Goal: Task Accomplishment & Management: Manage account settings

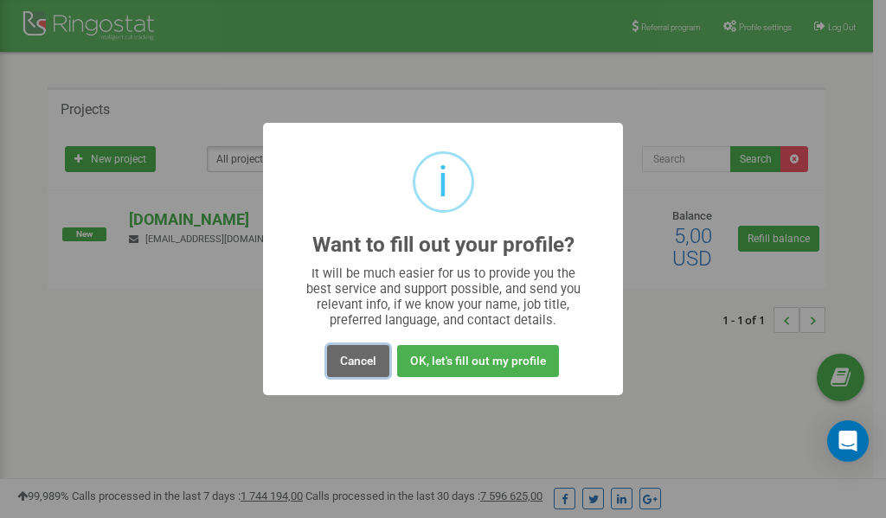
click at [364, 360] on button "Cancel" at bounding box center [358, 361] width 62 height 32
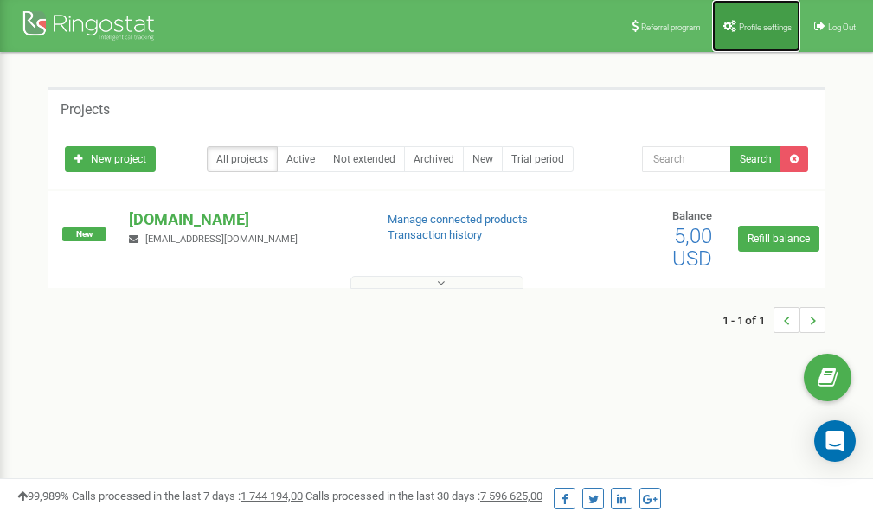
click at [745, 16] on link "Profile settings" at bounding box center [756, 26] width 88 height 52
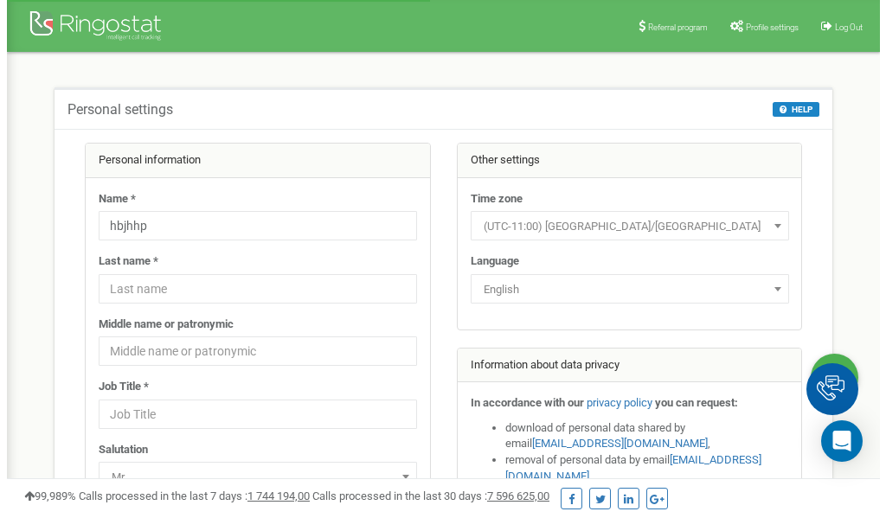
scroll to position [87, 0]
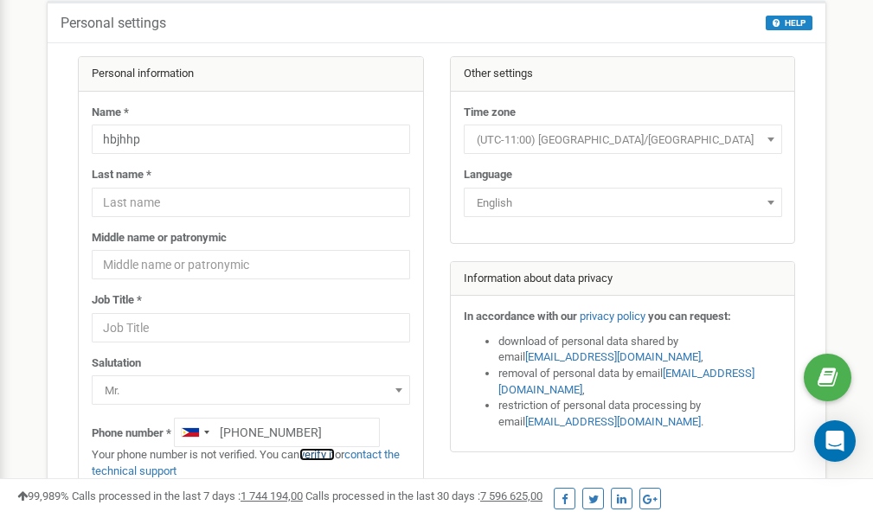
click at [321, 454] on link "verify it" at bounding box center [316, 454] width 35 height 13
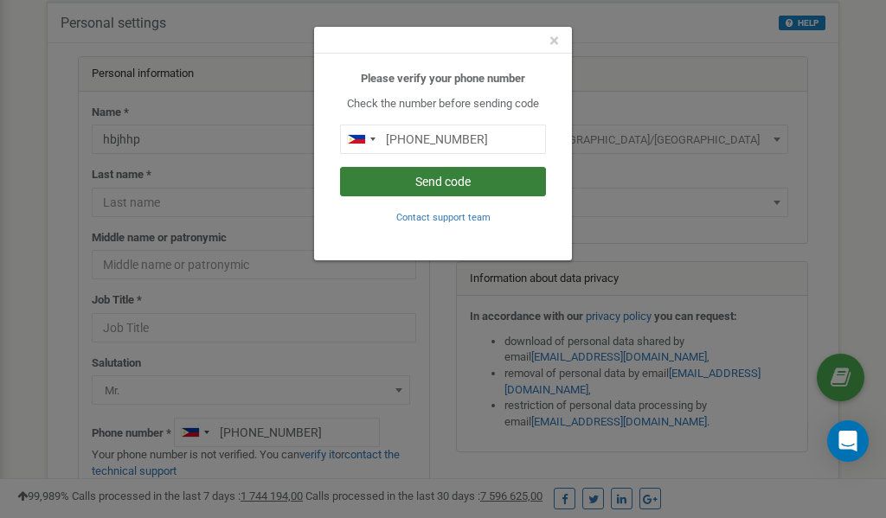
click at [420, 184] on button "Send code" at bounding box center [443, 181] width 206 height 29
